Goal: Communication & Community: Answer question/provide support

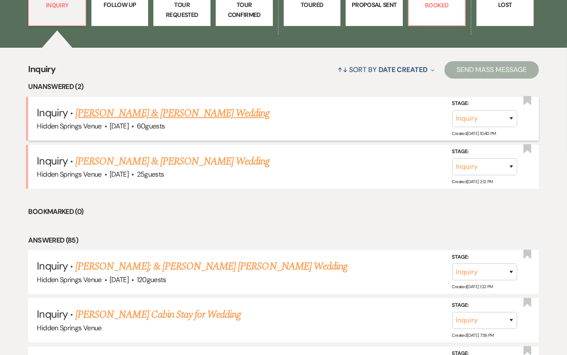
click at [214, 114] on link "[PERSON_NAME] & [PERSON_NAME] Wedding" at bounding box center [172, 113] width 194 height 16
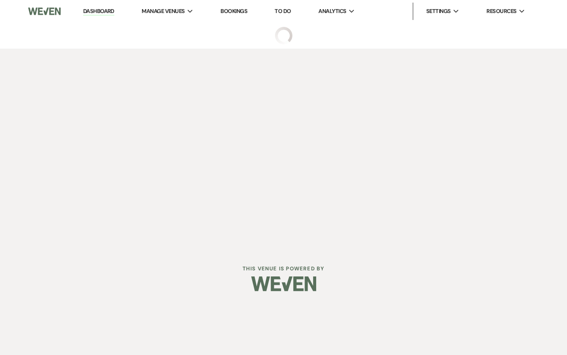
select select "5"
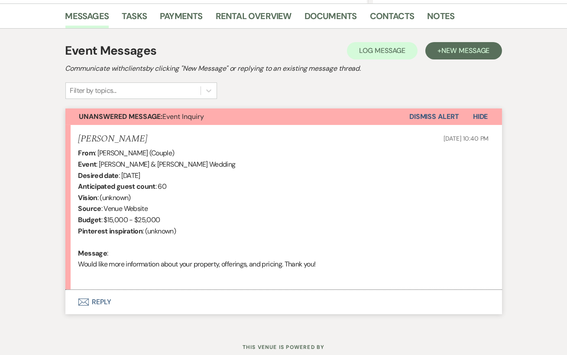
scroll to position [215, 0]
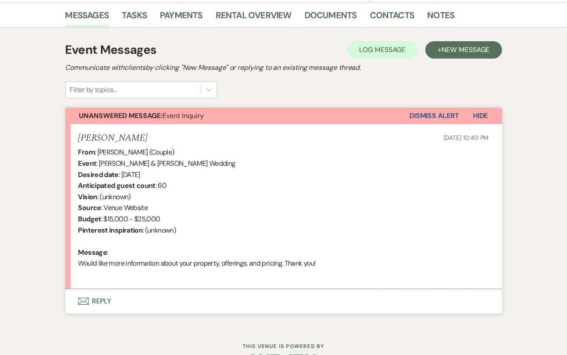
click at [238, 300] on button "Envelope Reply" at bounding box center [283, 301] width 437 height 24
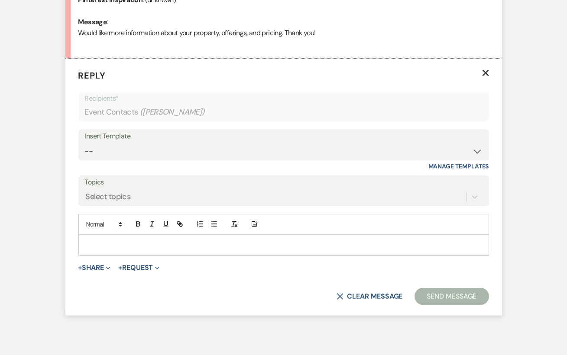
scroll to position [455, 0]
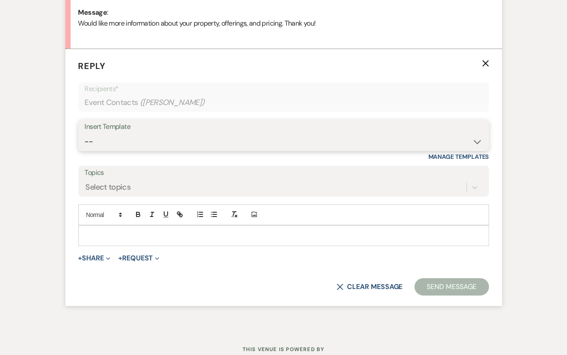
click at [205, 135] on select "-- Initial Inquiry Response Tour Request Response Follow Up Review Email Check-…" at bounding box center [284, 141] width 398 height 17
select select "4396"
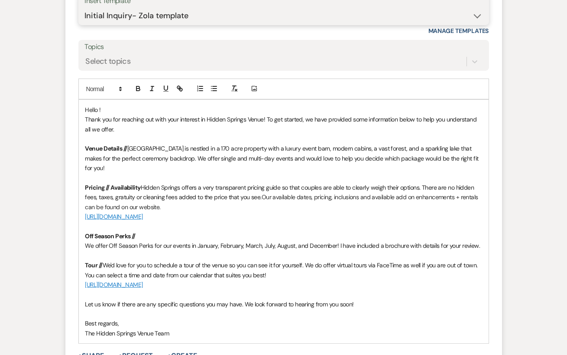
scroll to position [620, 0]
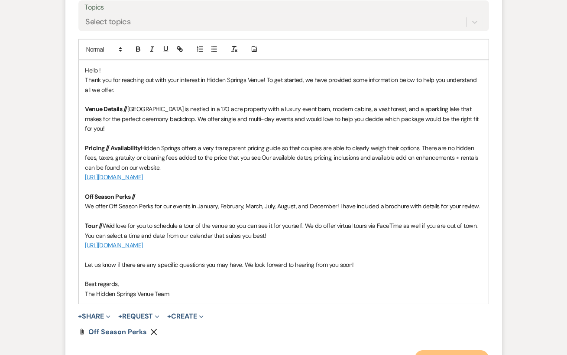
click at [441, 350] on button "Send Message" at bounding box center [452, 358] width 74 height 17
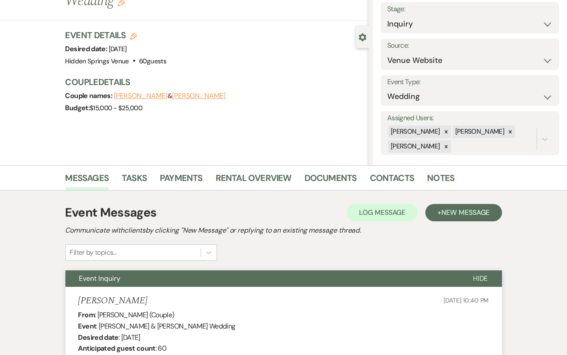
scroll to position [0, 0]
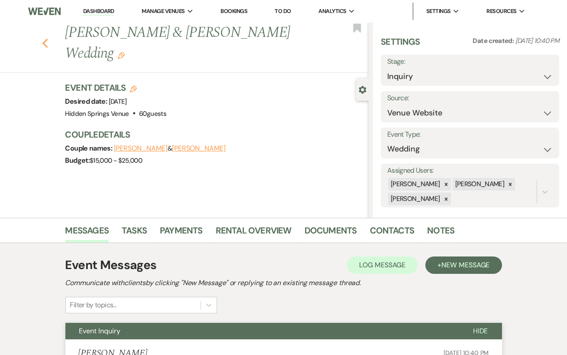
click at [47, 47] on icon "Previous" at bounding box center [45, 43] width 7 height 10
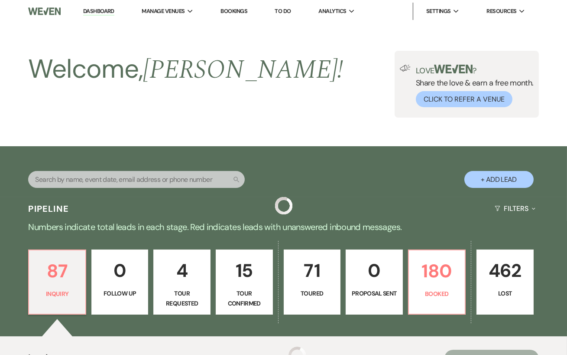
scroll to position [288, 0]
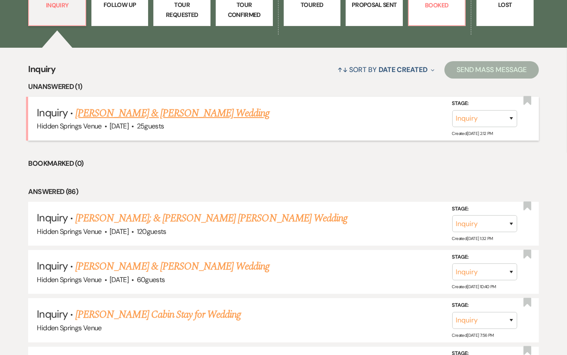
click at [146, 112] on link "[PERSON_NAME] & [PERSON_NAME] Wedding" at bounding box center [172, 113] width 194 height 16
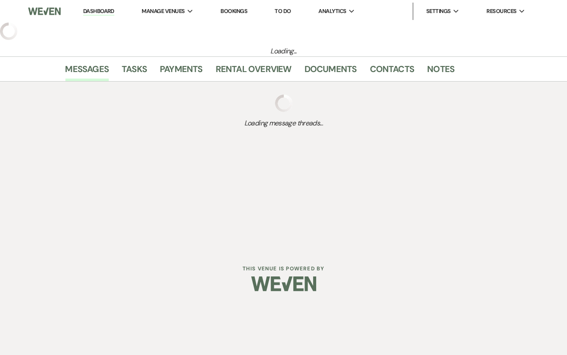
select select "5"
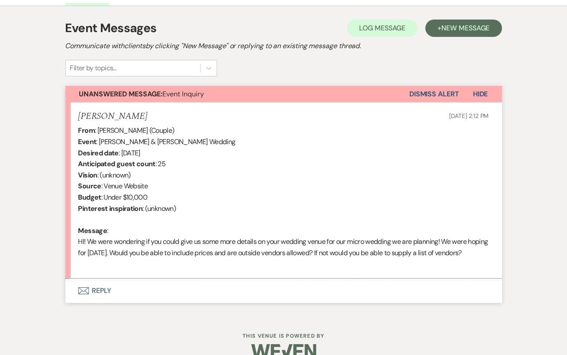
scroll to position [264, 0]
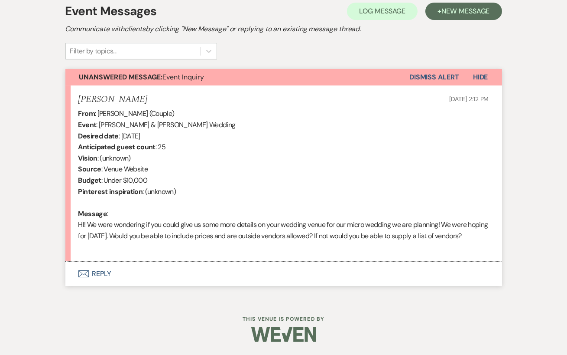
click at [165, 277] on button "Envelope Reply" at bounding box center [283, 273] width 437 height 24
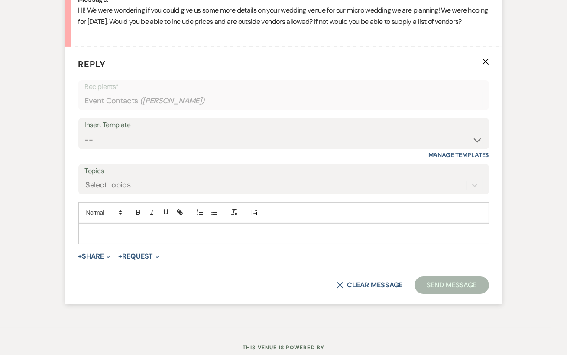
scroll to position [477, 0]
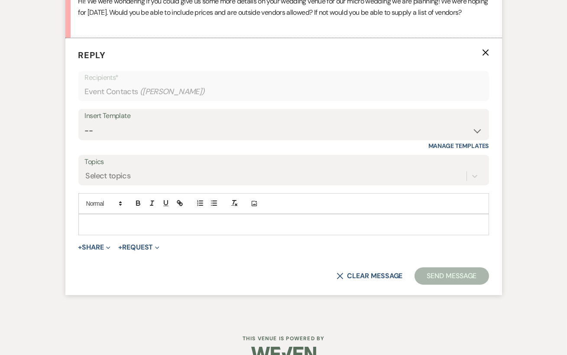
click at [128, 229] on p at bounding box center [283, 224] width 397 height 10
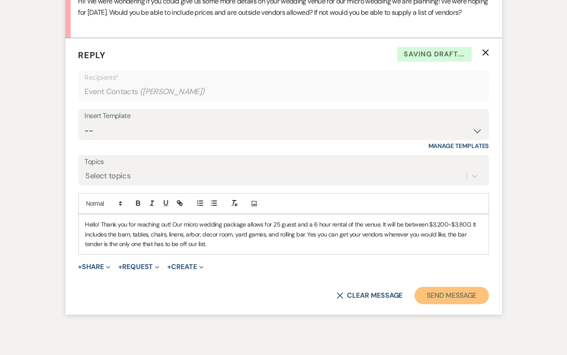
click at [466, 304] on button "Send Message" at bounding box center [452, 294] width 74 height 17
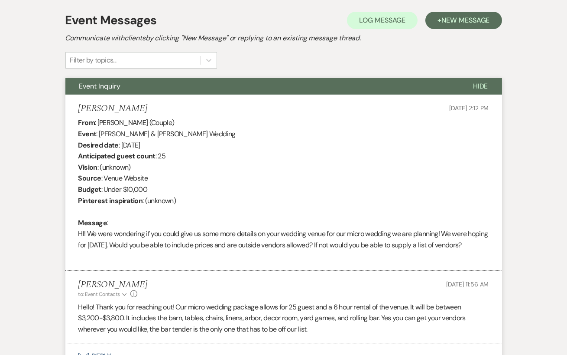
scroll to position [0, 0]
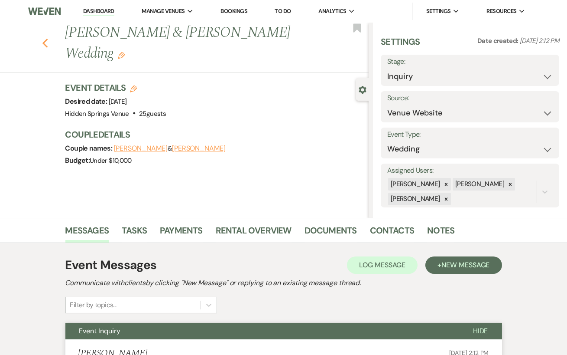
click at [45, 41] on use "button" at bounding box center [45, 44] width 6 height 10
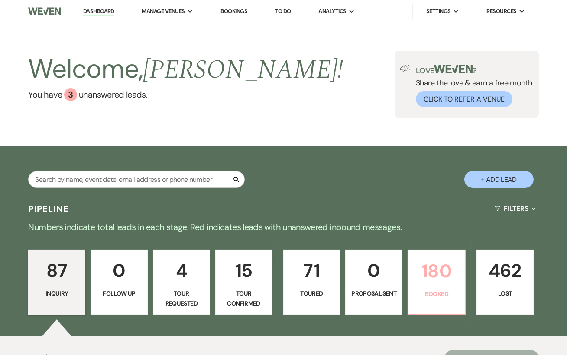
click at [433, 266] on p "180" at bounding box center [437, 270] width 46 height 29
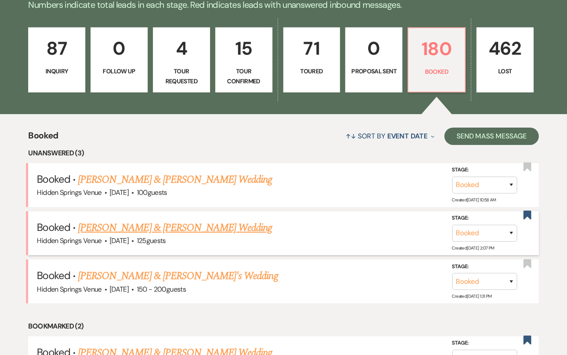
scroll to position [228, 0]
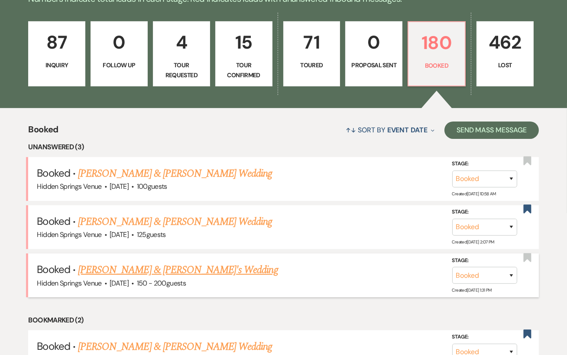
click at [225, 268] on link "[PERSON_NAME] & [PERSON_NAME]'s Wedding" at bounding box center [178, 270] width 200 height 16
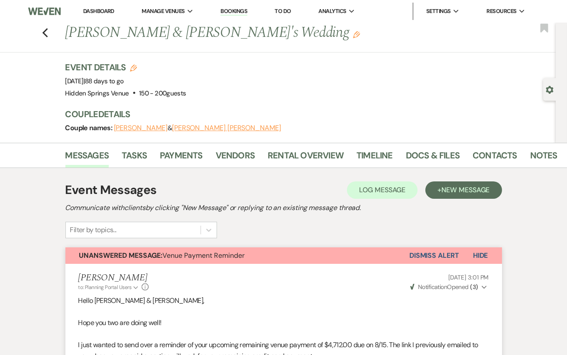
click at [49, 32] on div "Previous [PERSON_NAME] & [PERSON_NAME]'s Wedding Edit Bookmark" at bounding box center [276, 38] width 560 height 30
click at [45, 31] on use "button" at bounding box center [45, 33] width 6 height 10
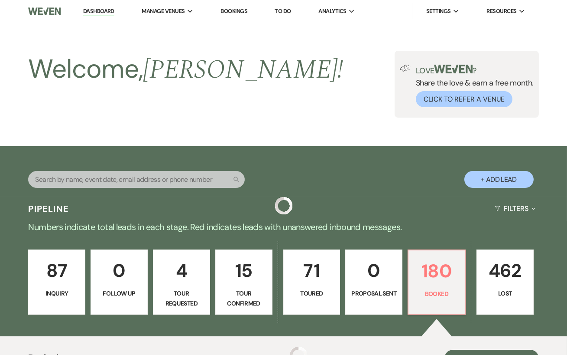
scroll to position [228, 0]
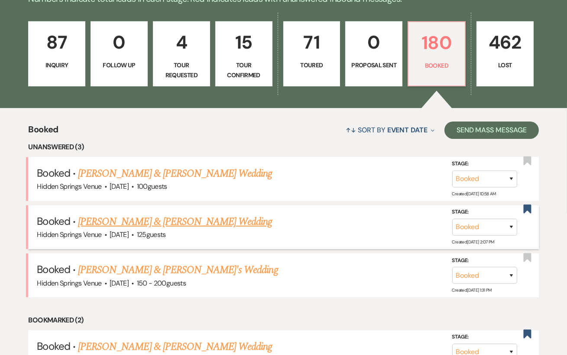
click at [189, 222] on link "[PERSON_NAME] & [PERSON_NAME] Wedding" at bounding box center [175, 222] width 194 height 16
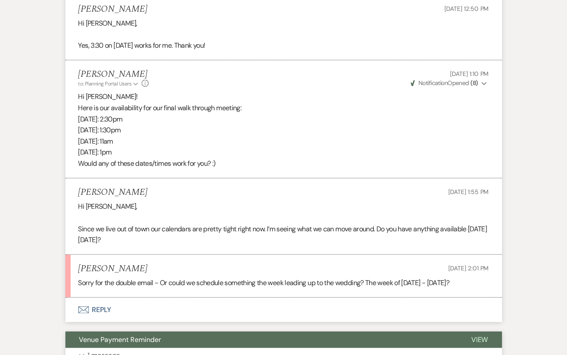
scroll to position [1188, 0]
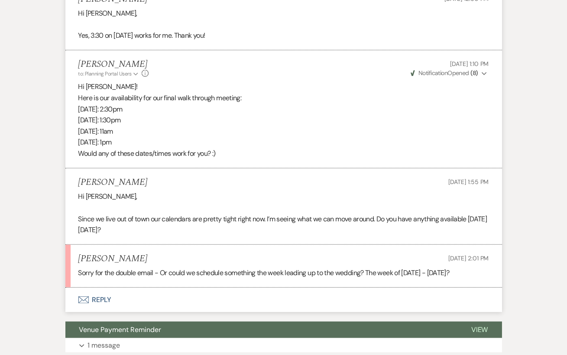
click at [114, 296] on button "Envelope Reply" at bounding box center [283, 299] width 437 height 24
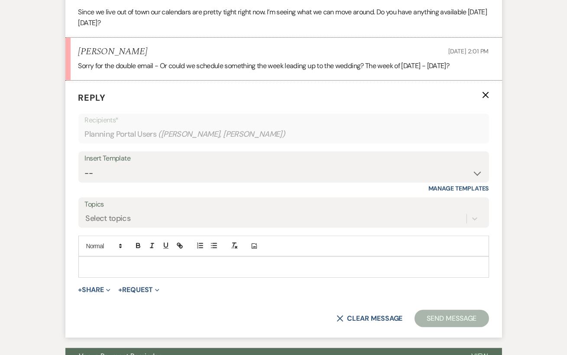
scroll to position [1426, 0]
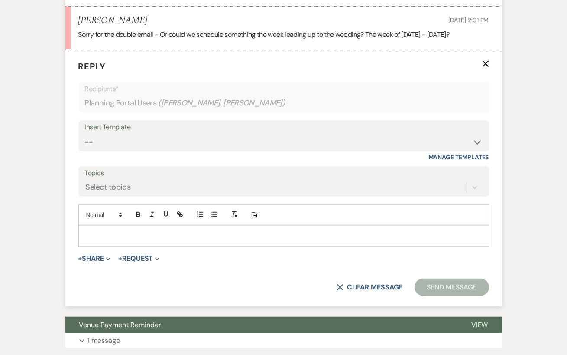
click at [107, 234] on p at bounding box center [283, 236] width 397 height 10
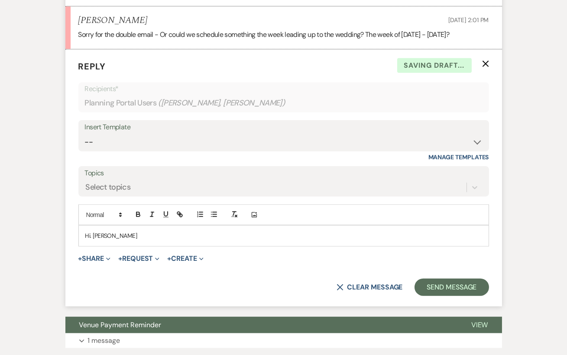
click at [91, 234] on p "Hi. [PERSON_NAME]" at bounding box center [283, 236] width 397 height 10
click at [114, 238] on p "Hi [PERSON_NAME]" at bounding box center [283, 236] width 397 height 10
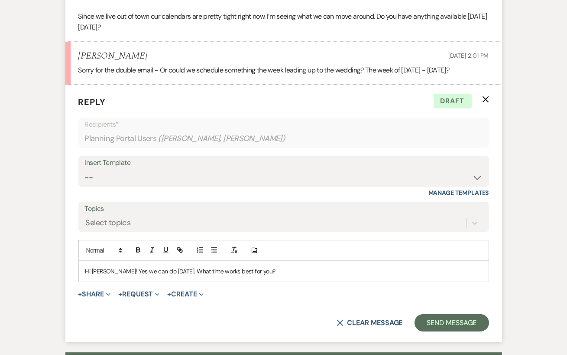
scroll to position [1414, 0]
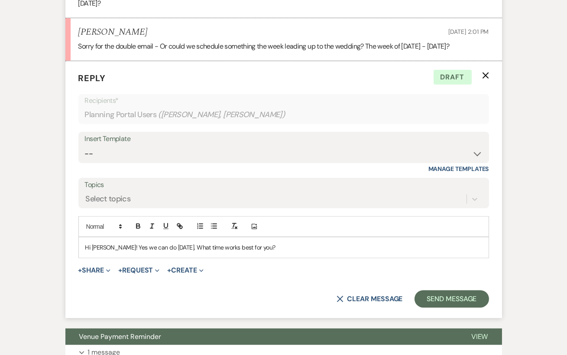
click at [109, 245] on p "Hi [PERSON_NAME]! Yes we can do [DATE]. What time works best for you?" at bounding box center [283, 247] width 397 height 10
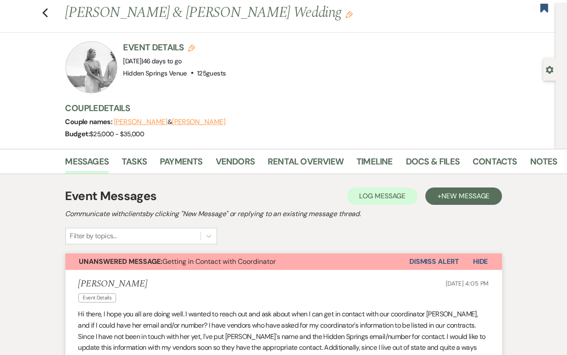
scroll to position [0, 0]
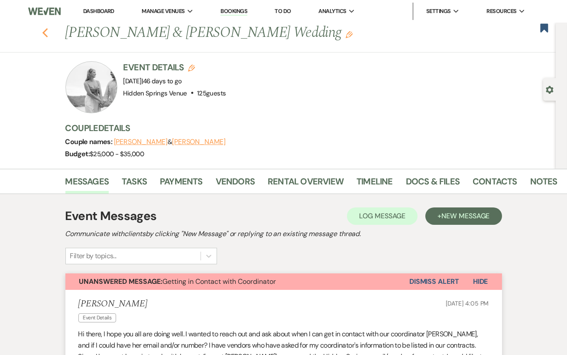
click at [43, 33] on use "button" at bounding box center [45, 33] width 6 height 10
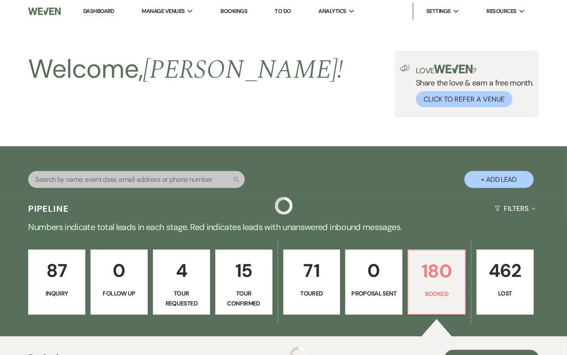
scroll to position [228, 0]
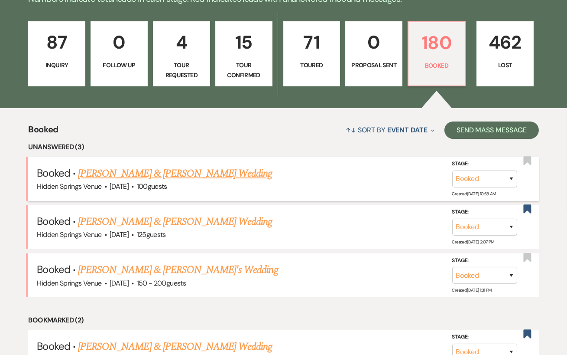
click at [152, 172] on link "[PERSON_NAME] & [PERSON_NAME] Wedding" at bounding box center [175, 174] width 194 height 16
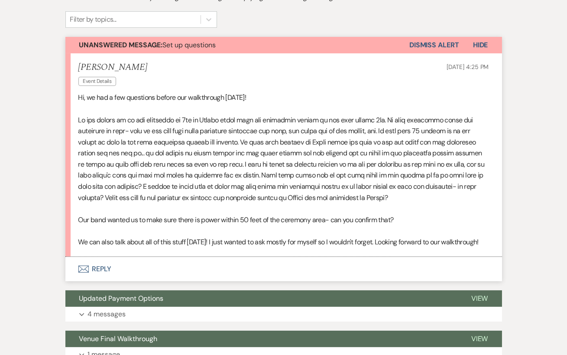
scroll to position [223, 0]
